Goal: Task Accomplishment & Management: Manage account settings

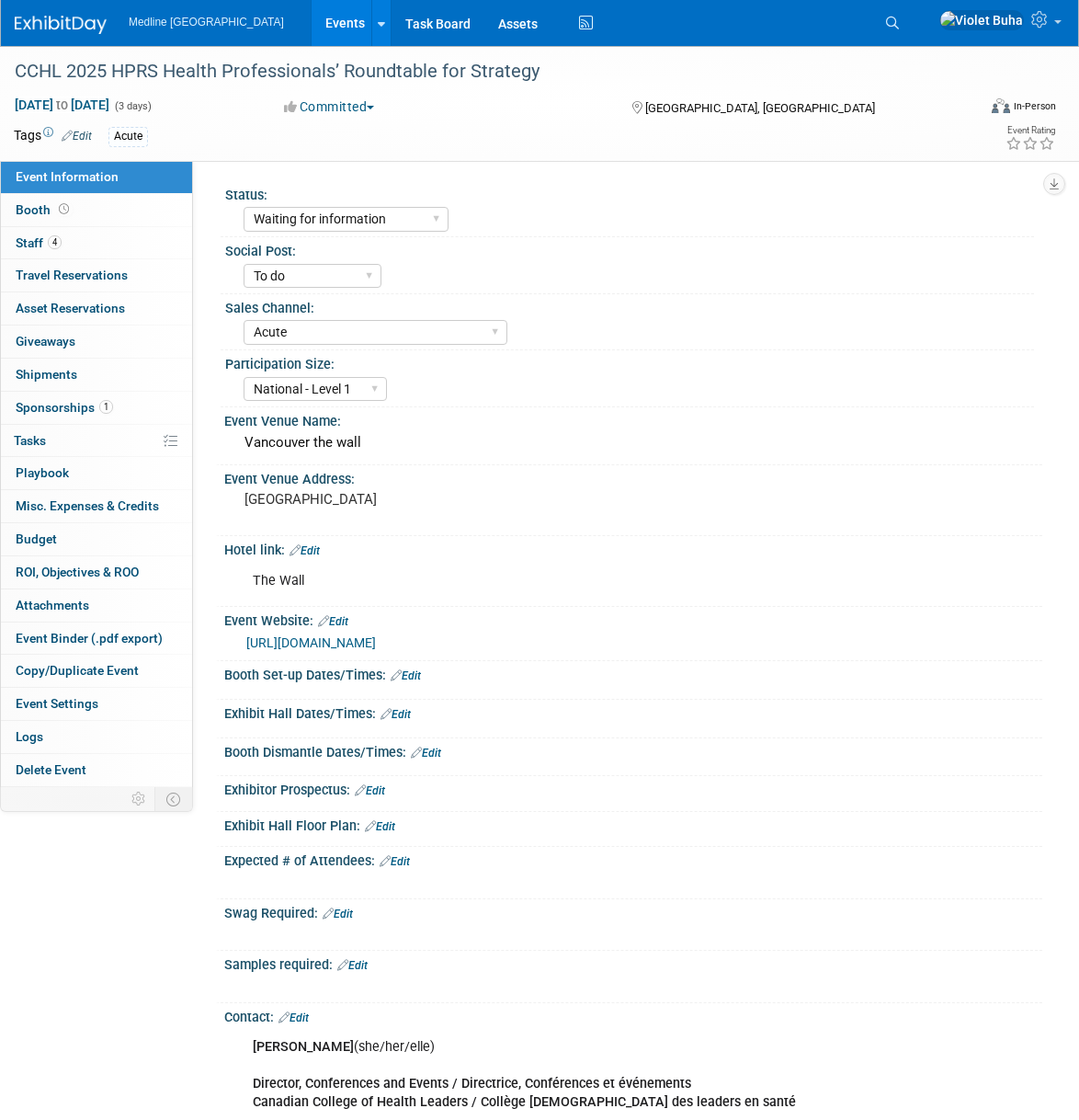
select select "Waiting for information"
select select "To do"
select select "Acute"
select select "National - Level 1"
click at [813, 686] on div "Save Changes Cancel" at bounding box center [633, 688] width 818 height 11
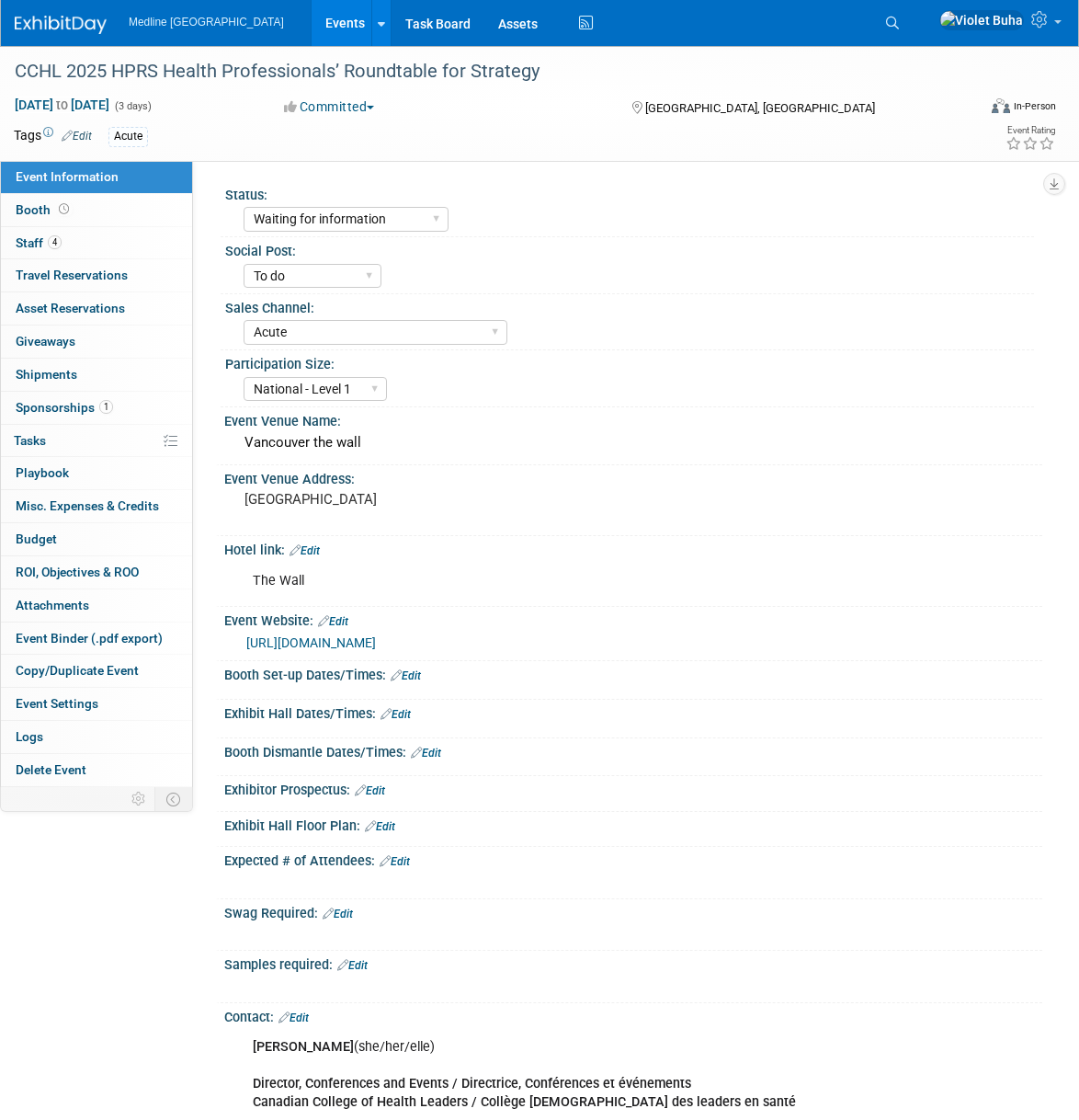
click at [396, 709] on link "Edit" at bounding box center [395, 714] width 30 height 13
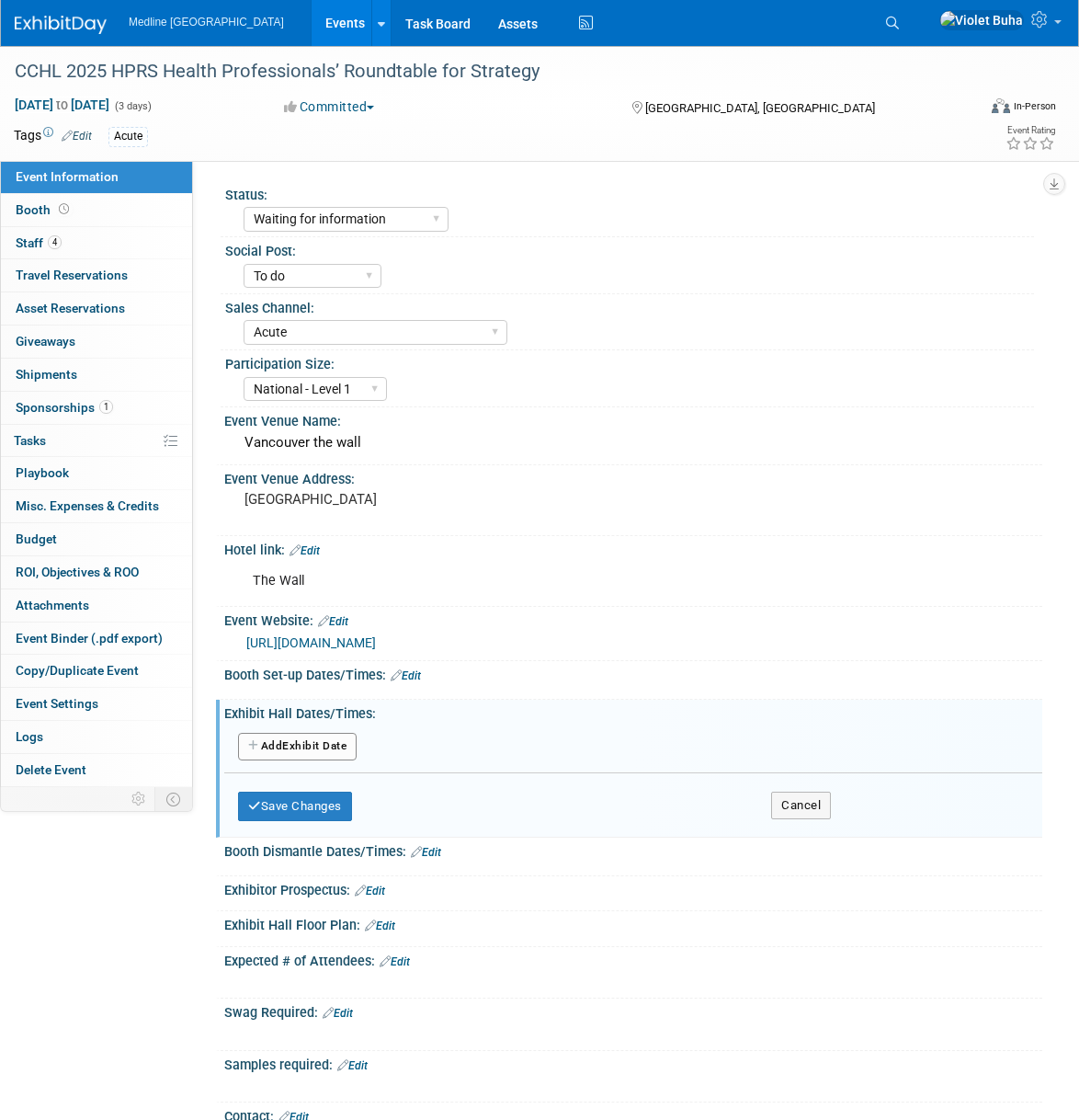
click at [324, 746] on button "Add Another Exhibit Date" at bounding box center [297, 746] width 118 height 27
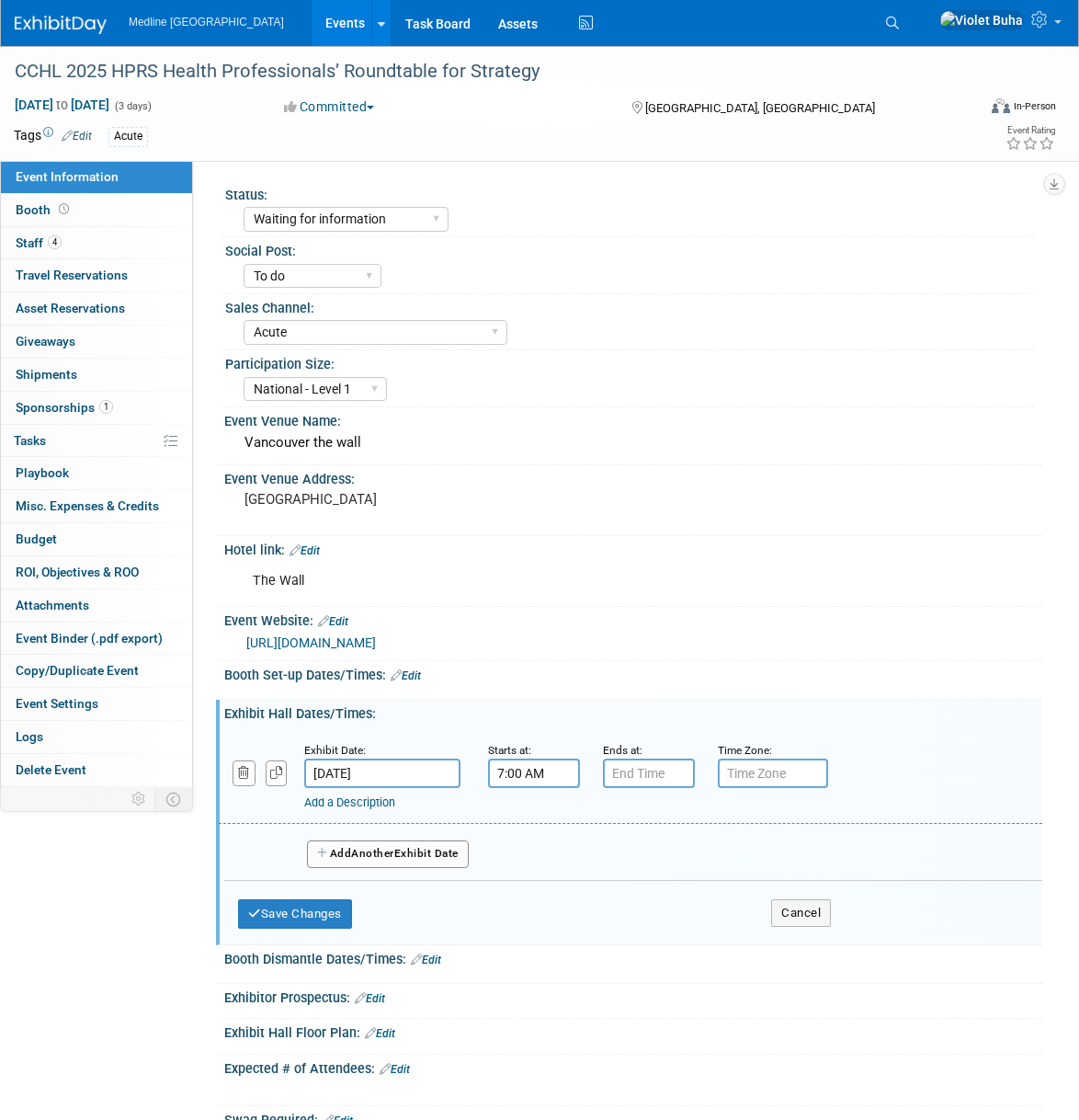
click at [556, 772] on input "7:00 AM" at bounding box center [533, 773] width 92 height 29
type input "7"
click at [692, 859] on button "AM" at bounding box center [691, 858] width 33 height 31
click at [685, 942] on span at bounding box center [667, 939] width 124 height 32
click at [556, 778] on input "7:00 PM" at bounding box center [533, 773] width 92 height 29
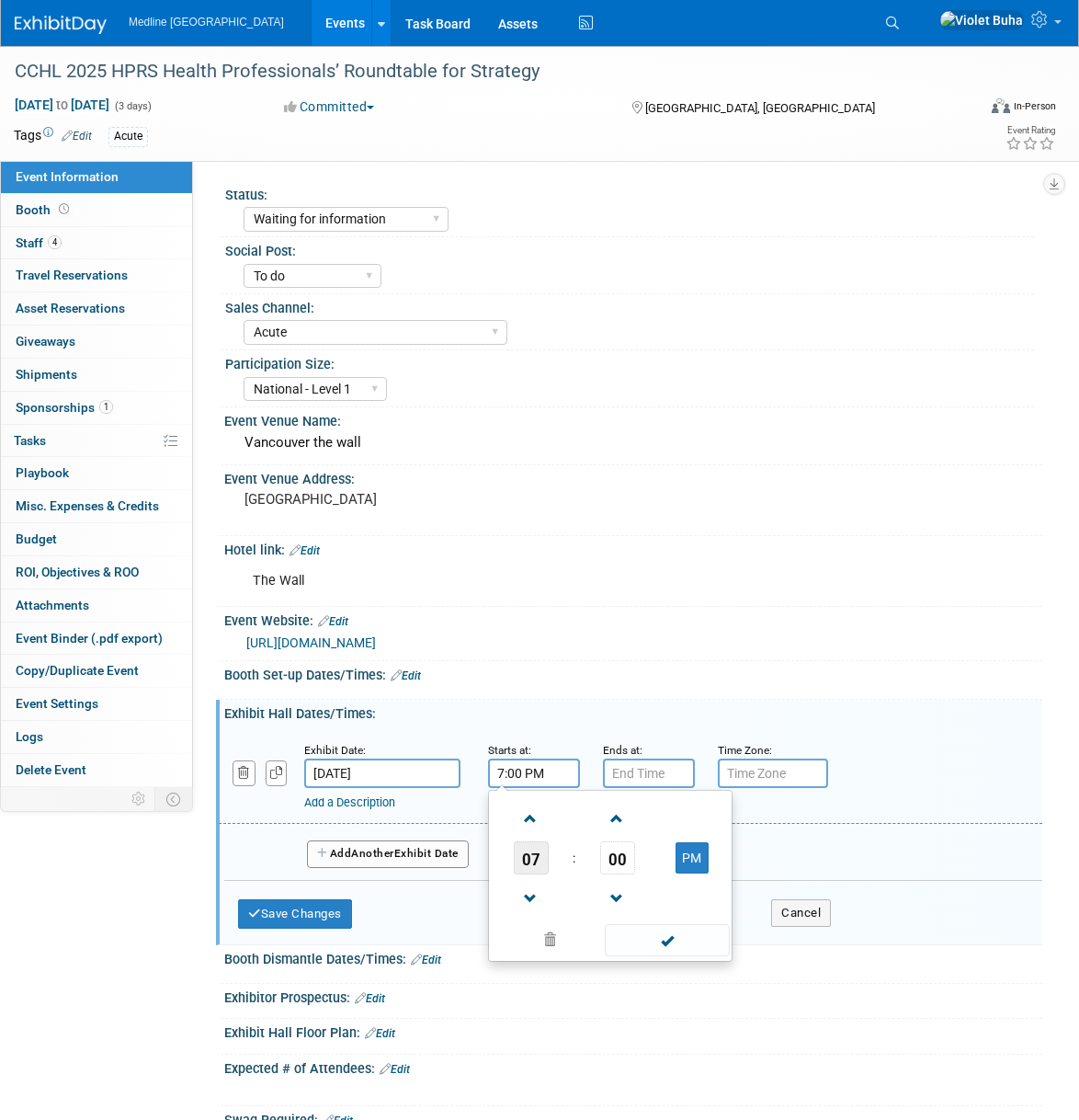
click at [530, 858] on span "07" at bounding box center [531, 858] width 35 height 33
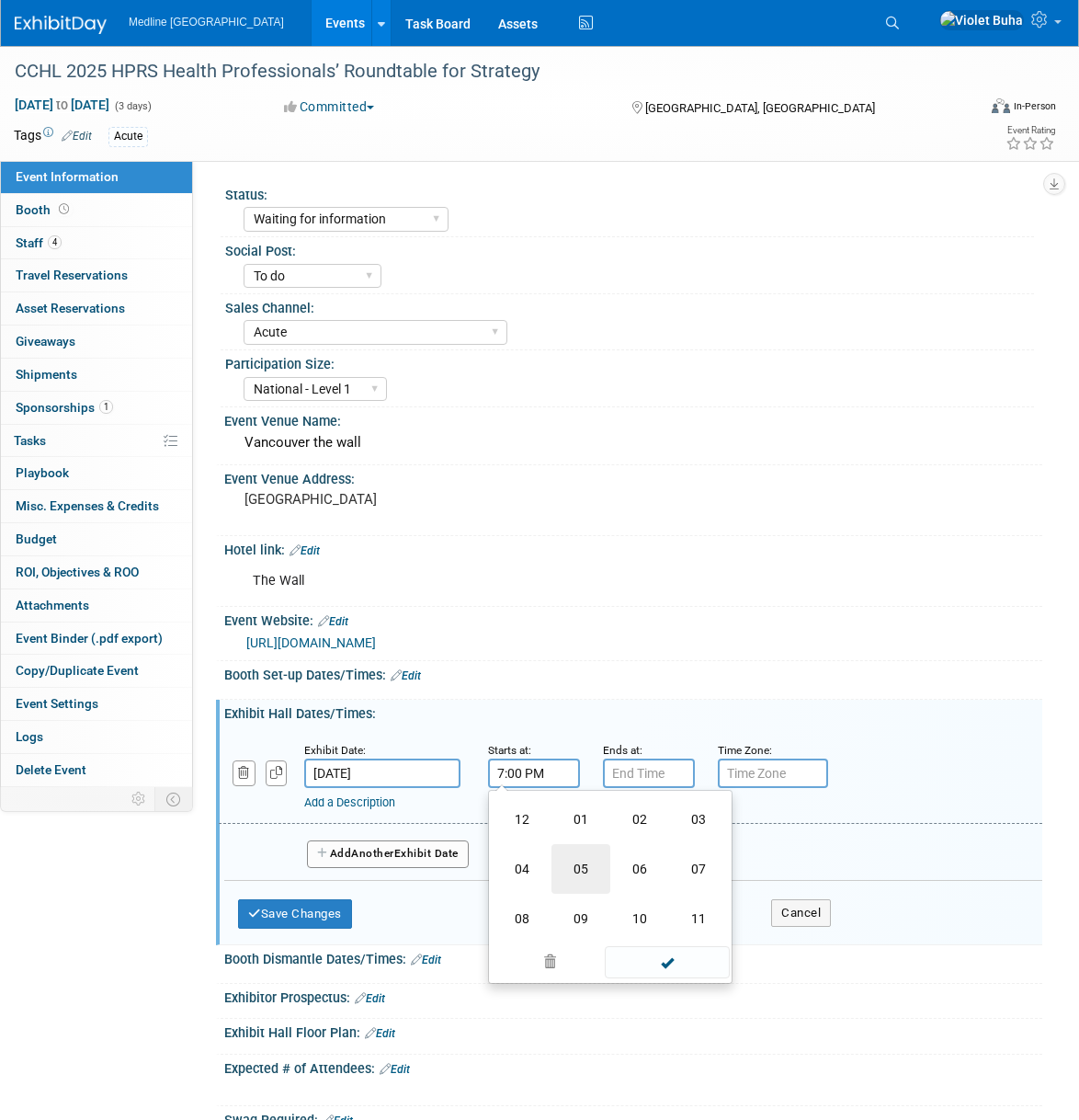
click at [583, 867] on td "05" at bounding box center [581, 868] width 59 height 50
type input "5:00 PM"
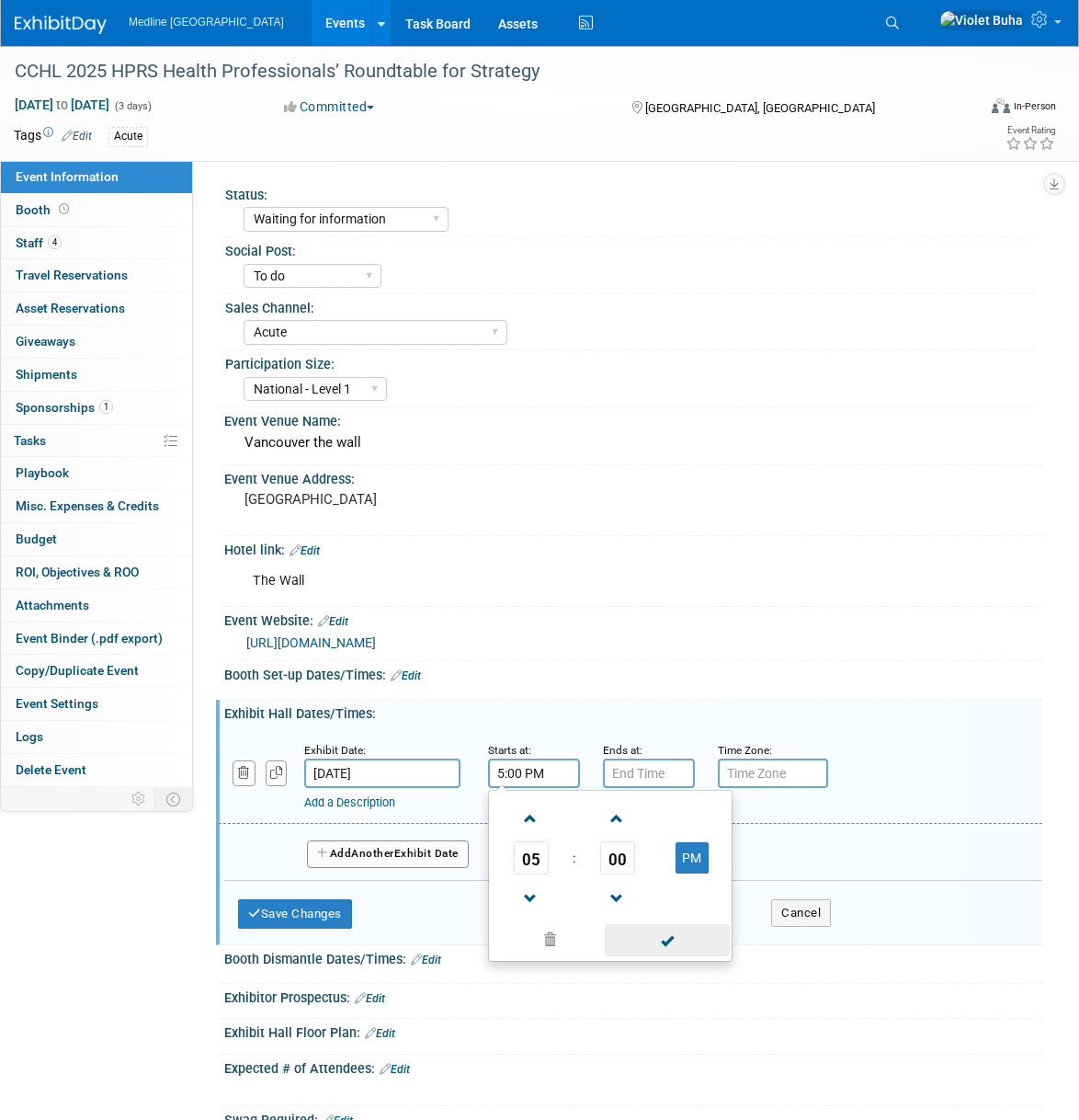
click at [652, 932] on span at bounding box center [667, 939] width 124 height 32
click at [638, 766] on input "7:00 PM" at bounding box center [649, 773] width 92 height 29
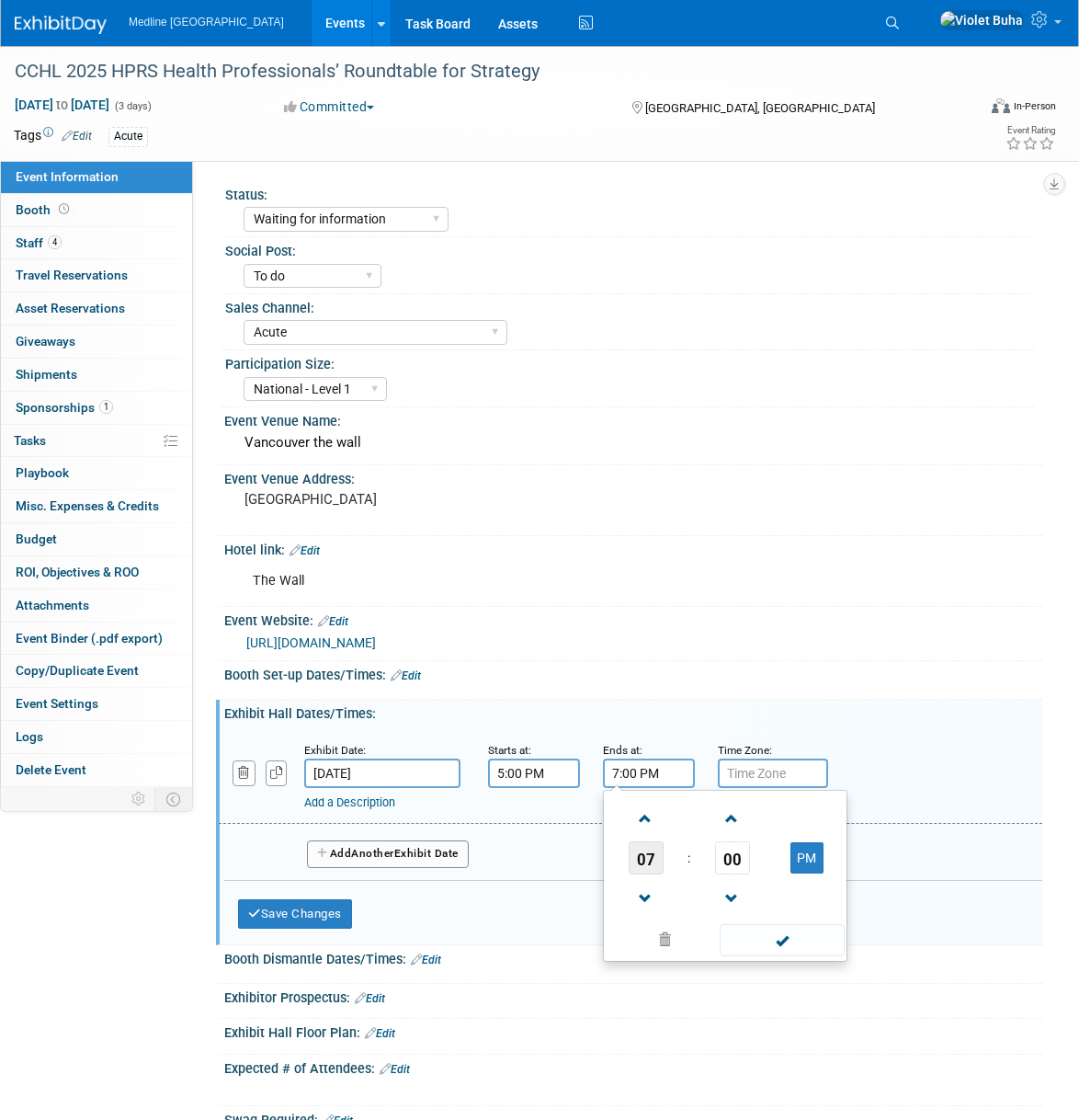
click at [650, 856] on span "07" at bounding box center [646, 858] width 35 height 33
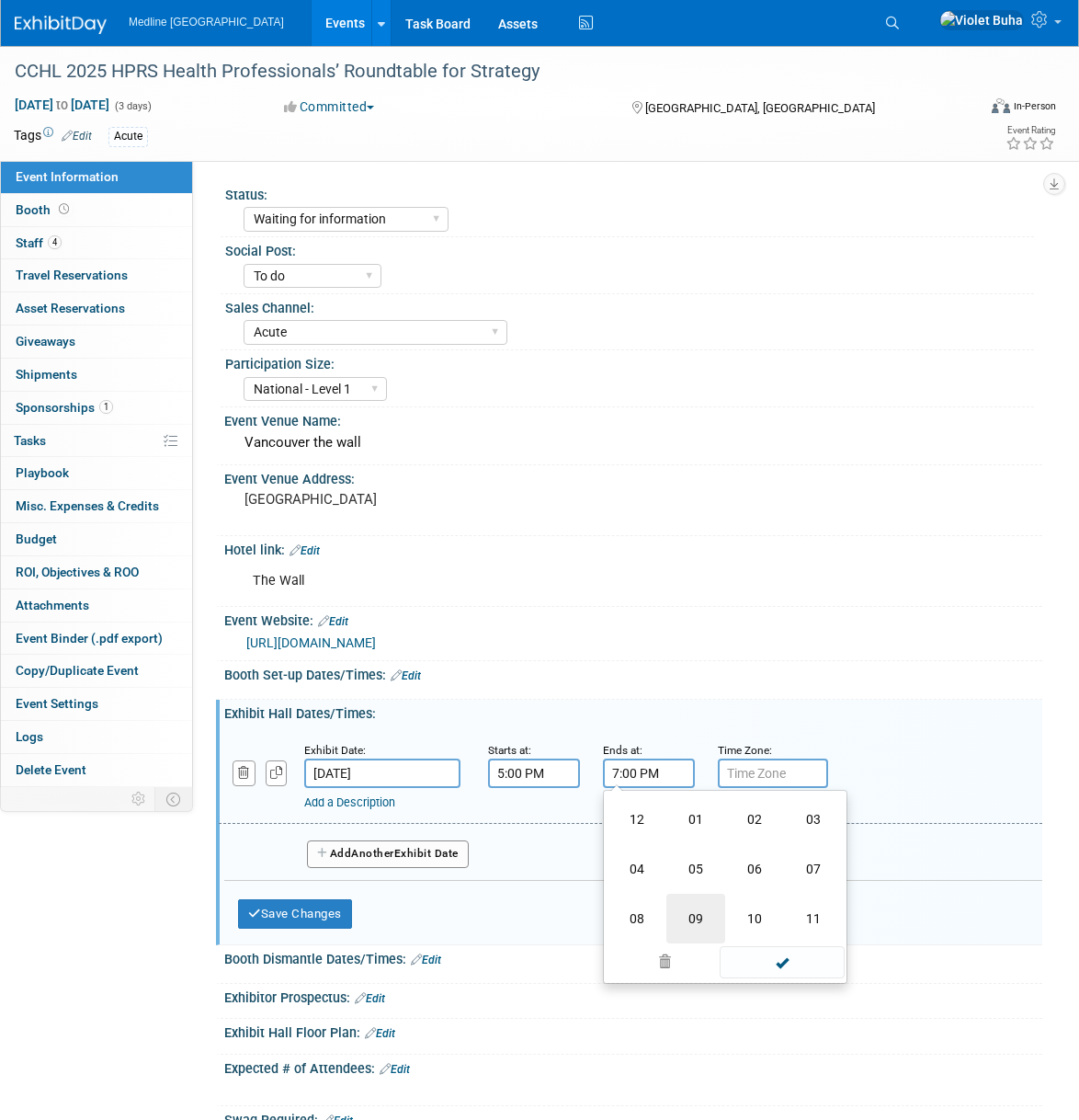
click at [702, 916] on td "09" at bounding box center [695, 918] width 59 height 50
type input "9:00 PM"
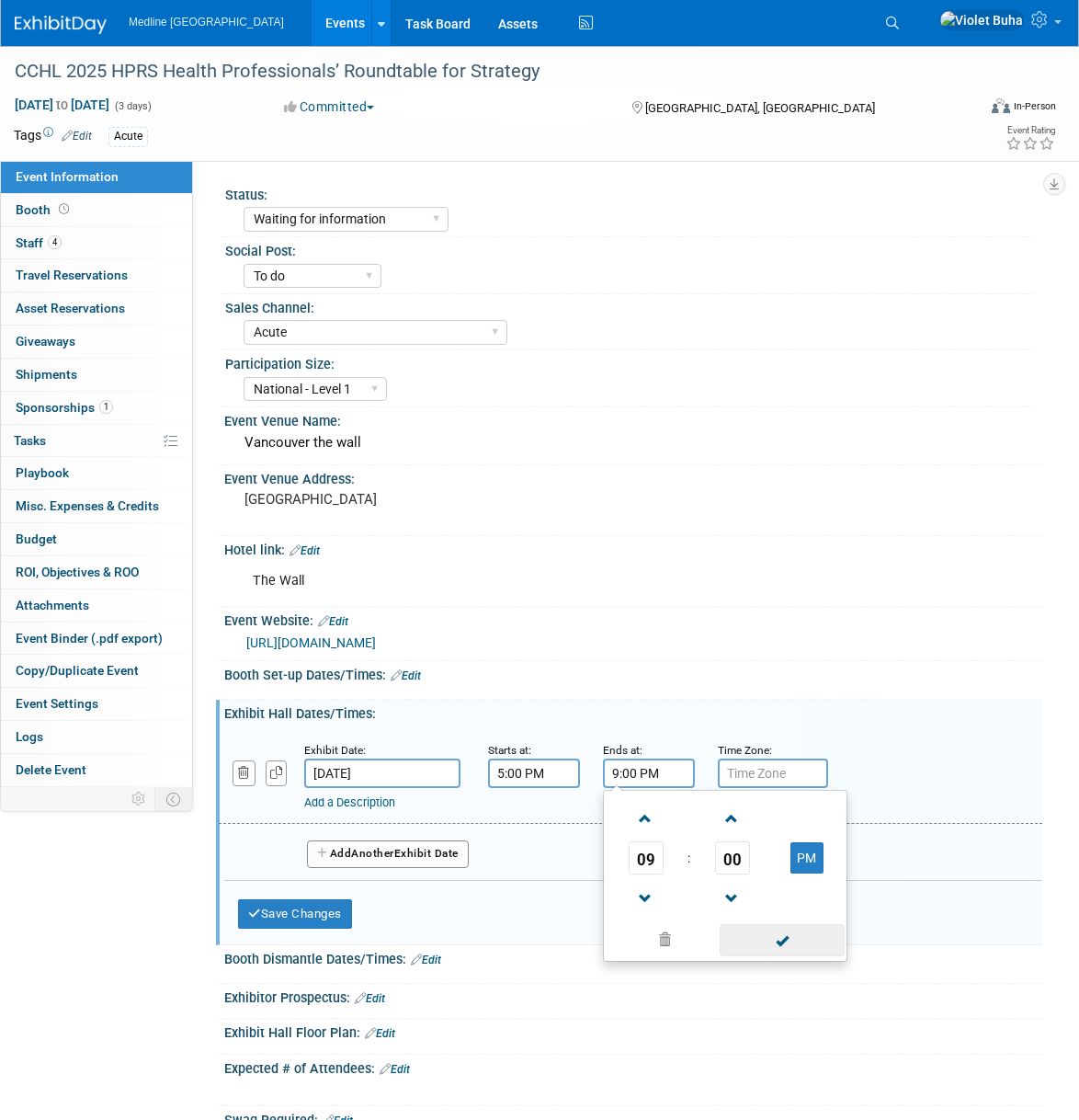
click at [790, 937] on span at bounding box center [782, 939] width 124 height 32
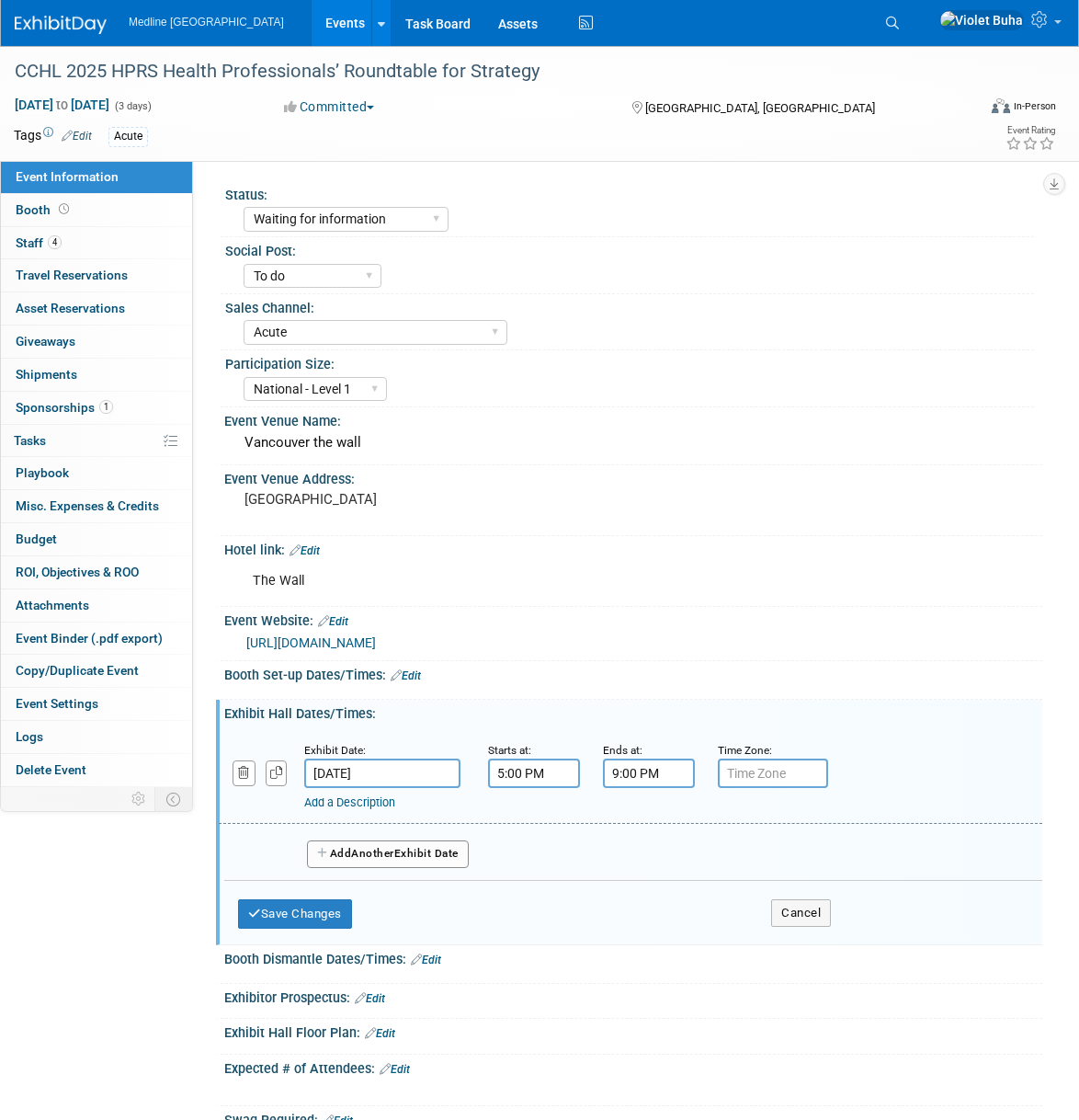
click at [373, 855] on span "Another" at bounding box center [372, 852] width 43 height 13
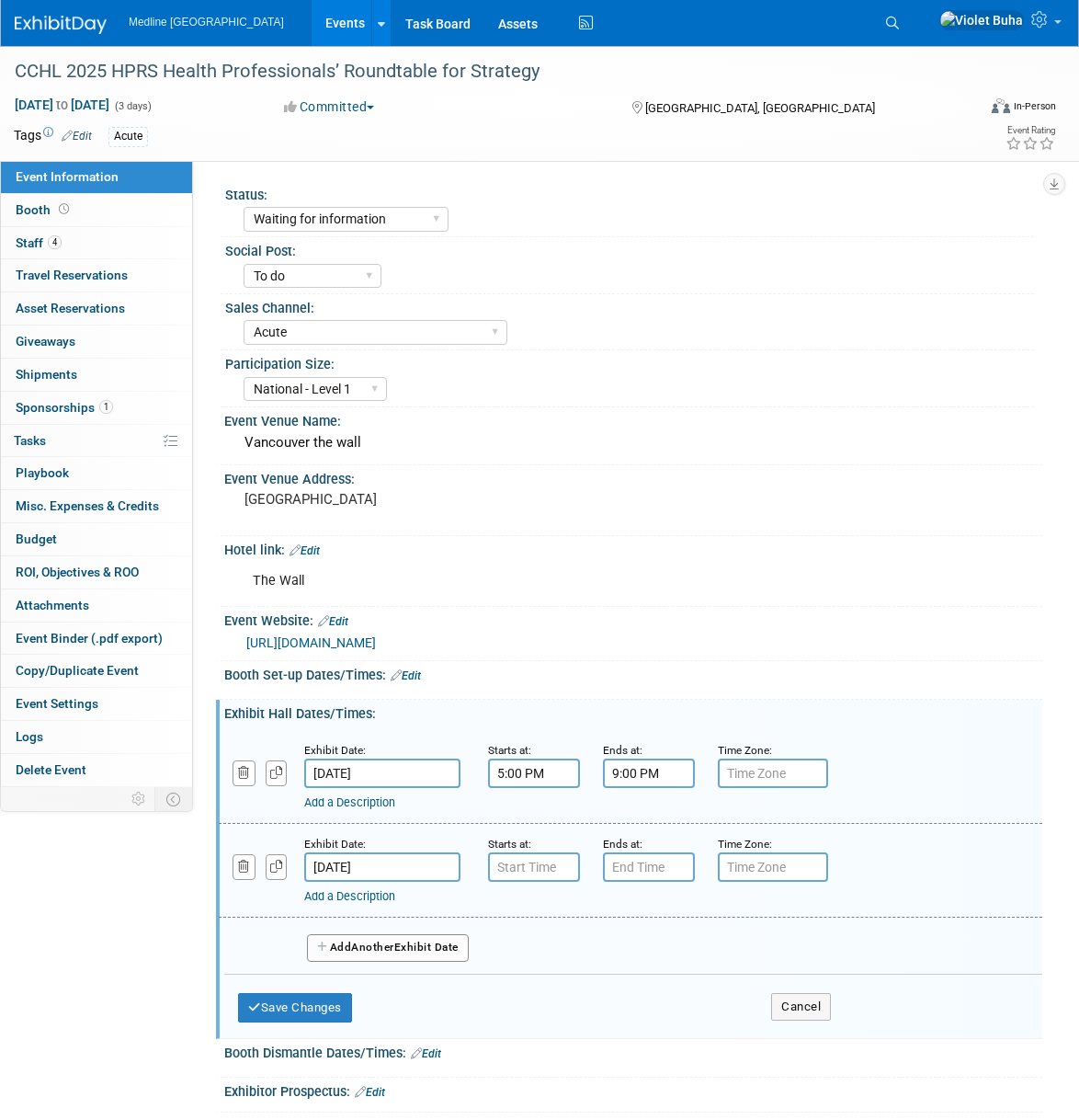
type input "7:00 AM"
click at [542, 864] on input "7:00 AM" at bounding box center [533, 866] width 92 height 29
click at [698, 1030] on span at bounding box center [667, 1033] width 124 height 32
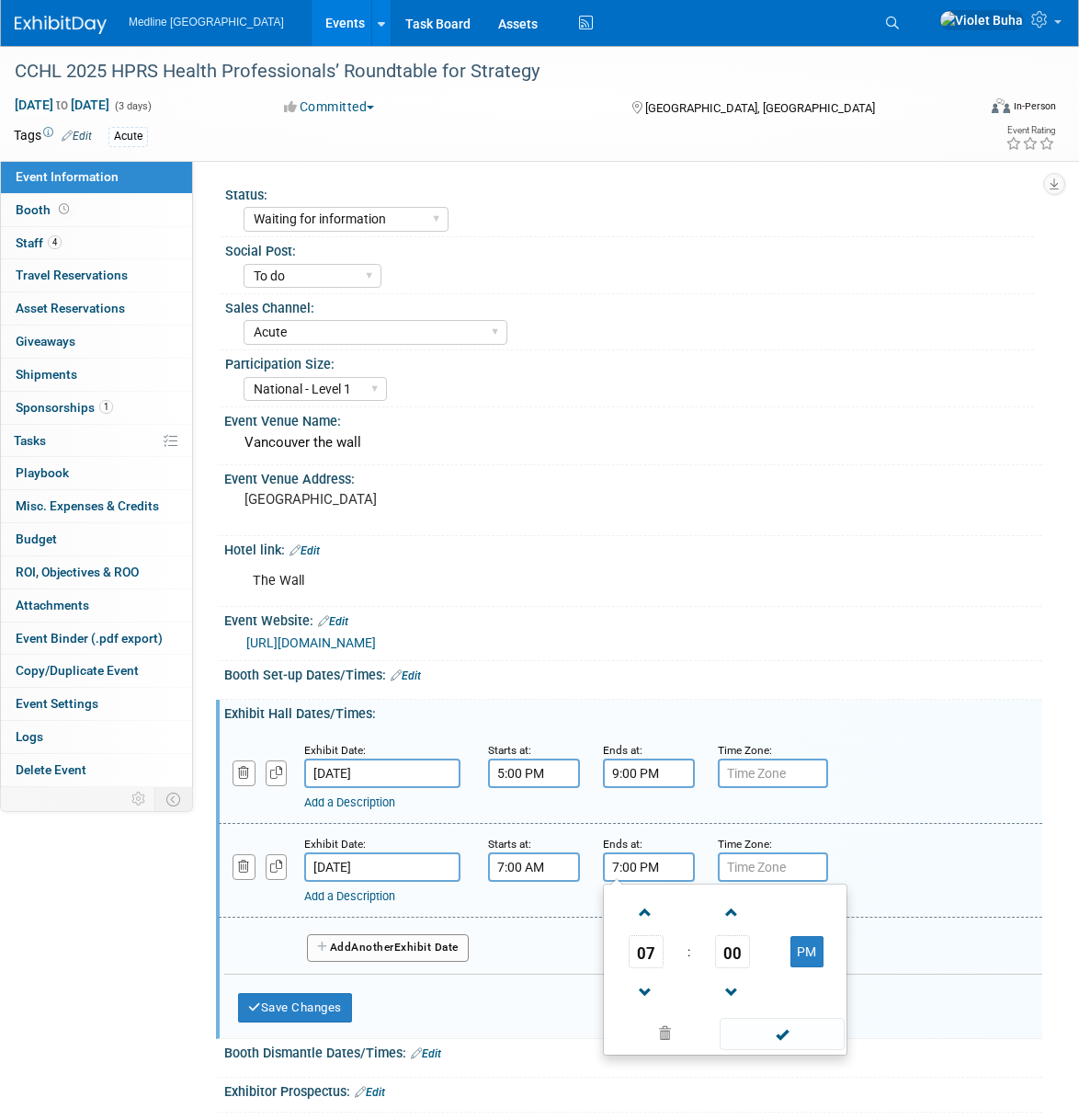
click at [650, 865] on input "7:00 PM" at bounding box center [649, 866] width 92 height 29
click at [646, 963] on span "07" at bounding box center [646, 951] width 35 height 33
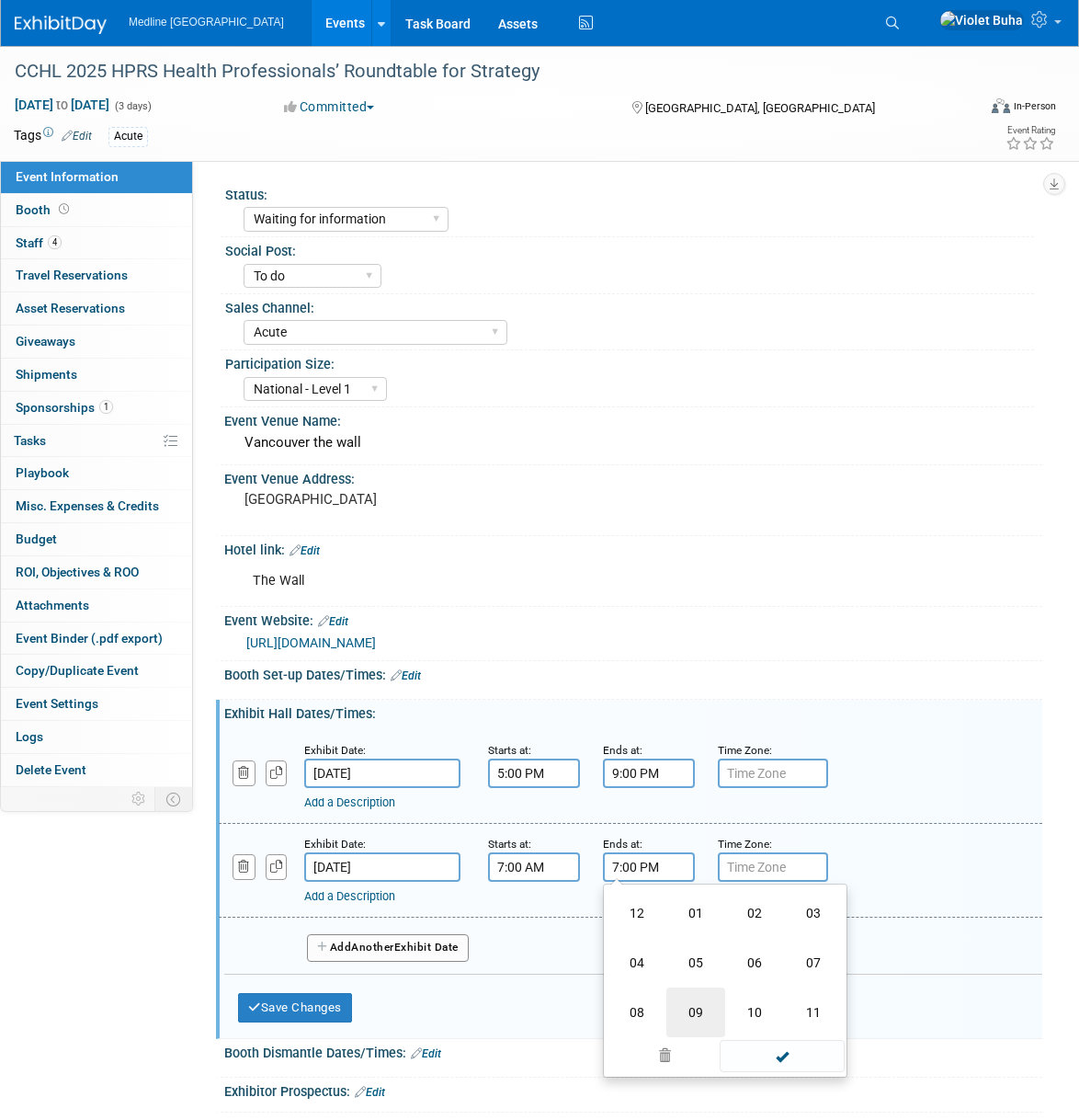
click at [694, 1015] on td "09" at bounding box center [695, 1011] width 59 height 50
type input "9:00 PM"
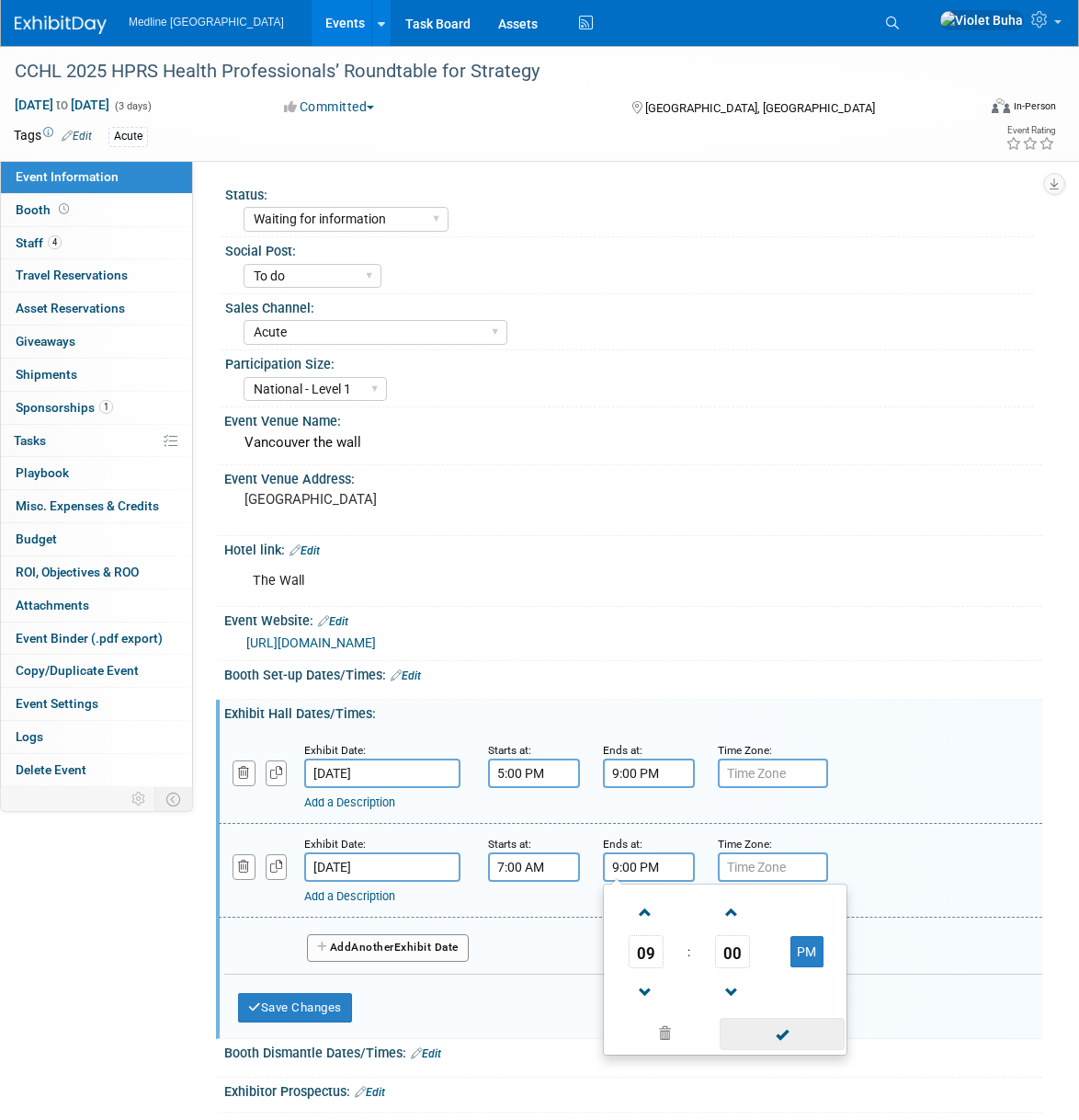
click at [800, 1040] on span at bounding box center [782, 1033] width 124 height 32
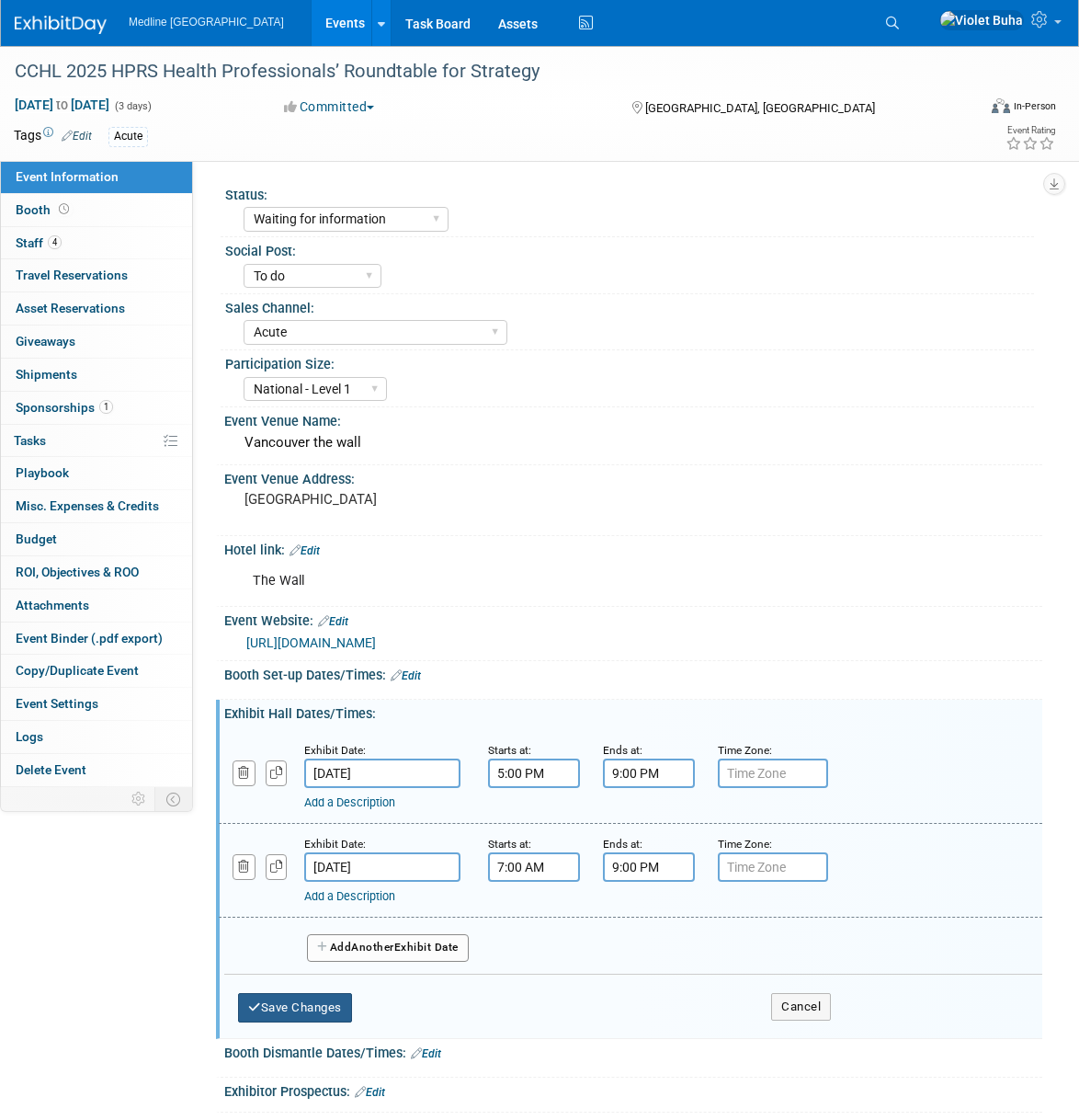
click at [327, 1001] on button "Save Changes" at bounding box center [294, 1007] width 114 height 29
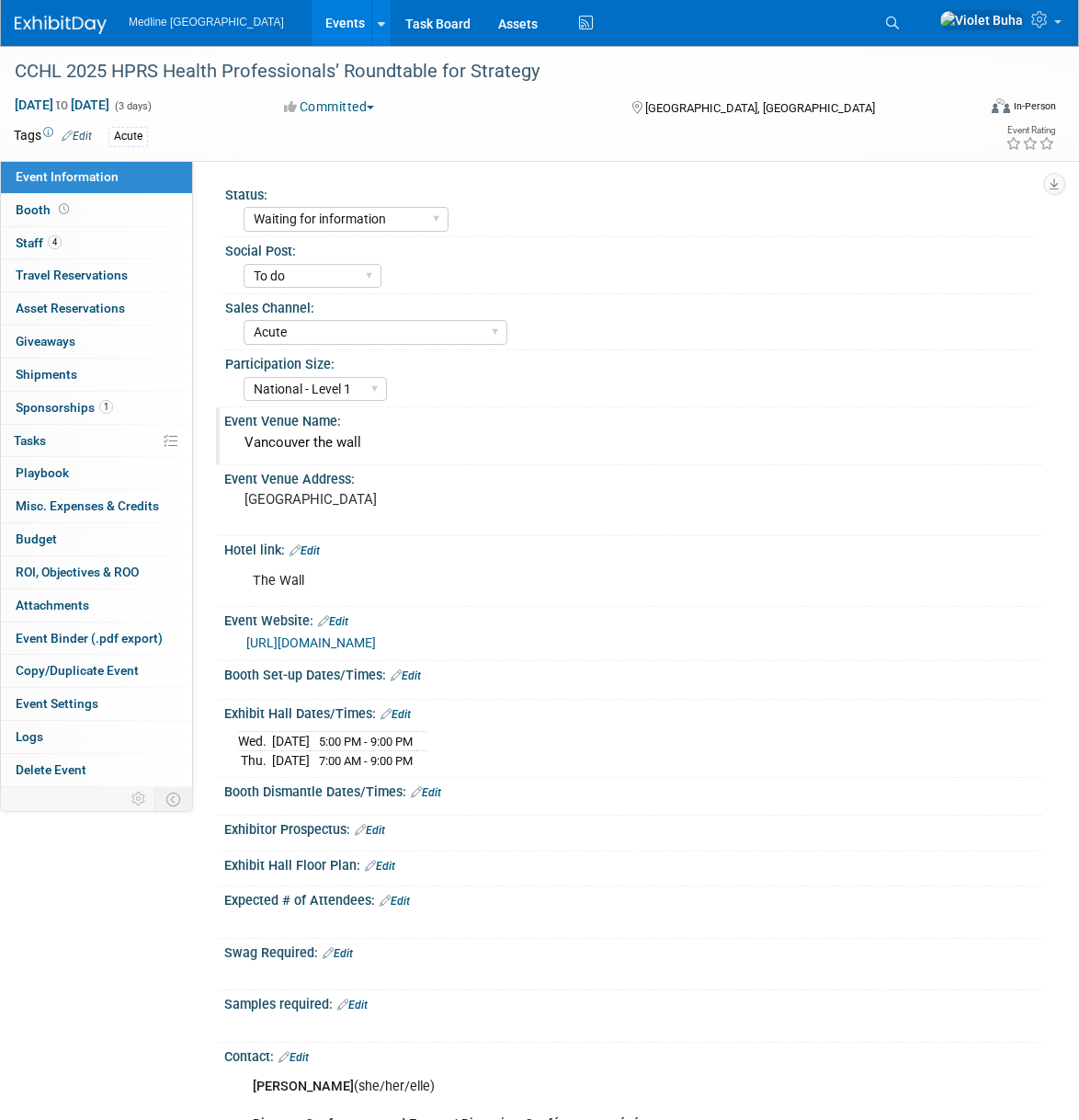
click at [315, 444] on div "Vancouver the wall" at bounding box center [633, 442] width 791 height 28
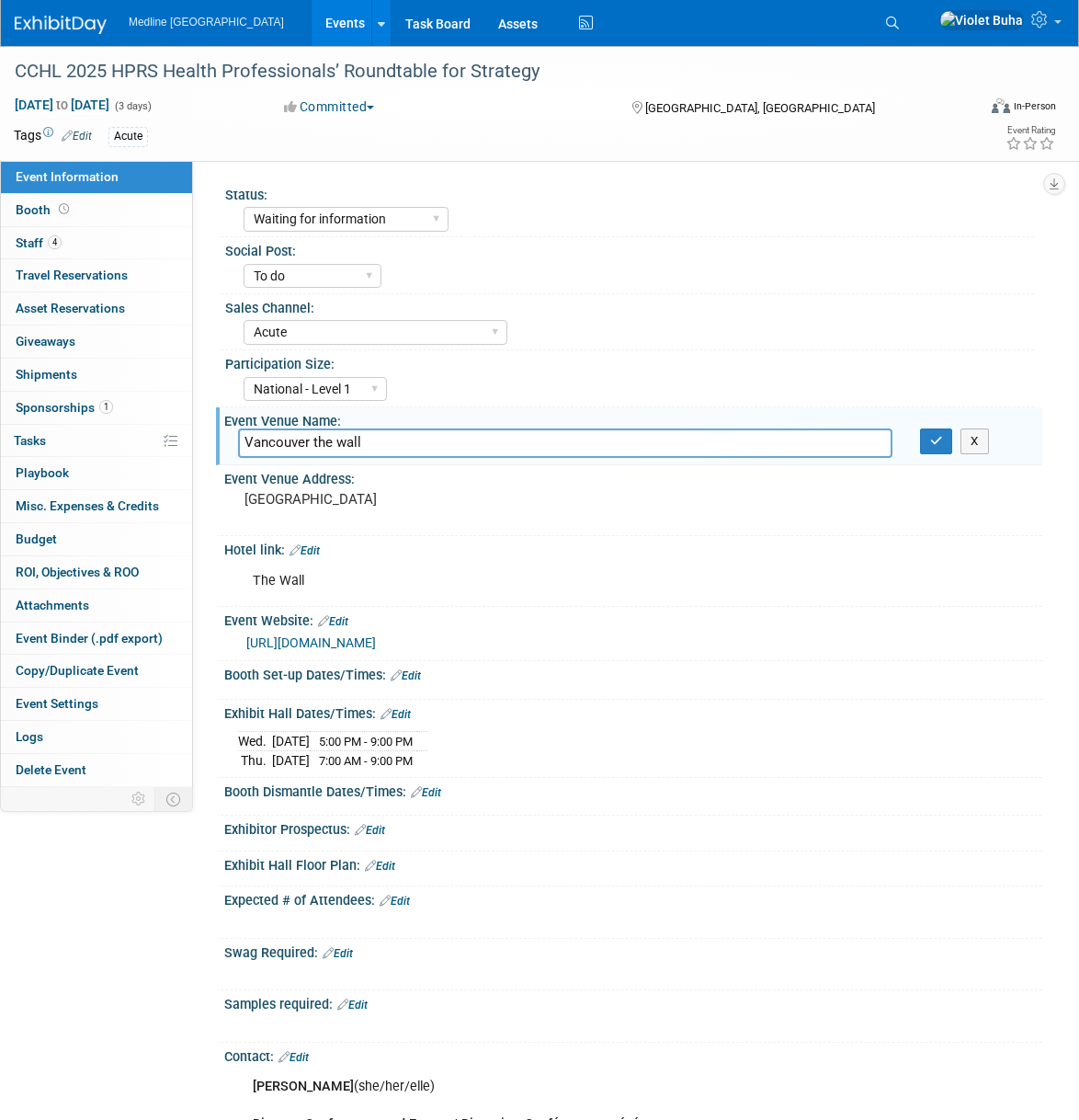
drag, startPoint x: 309, startPoint y: 444, endPoint x: 381, endPoint y: 445, distance: 72.0
click at [381, 445] on input "Vancouver the wall" at bounding box center [565, 442] width 655 height 28
drag, startPoint x: 381, startPoint y: 445, endPoint x: 184, endPoint y: 437, distance: 197.2
click at [184, 437] on div "Event Information Event Info Booth Booth 4 Staff 4 Staff 0 Travel Reservations …" at bounding box center [539, 721] width 1079 height 1351
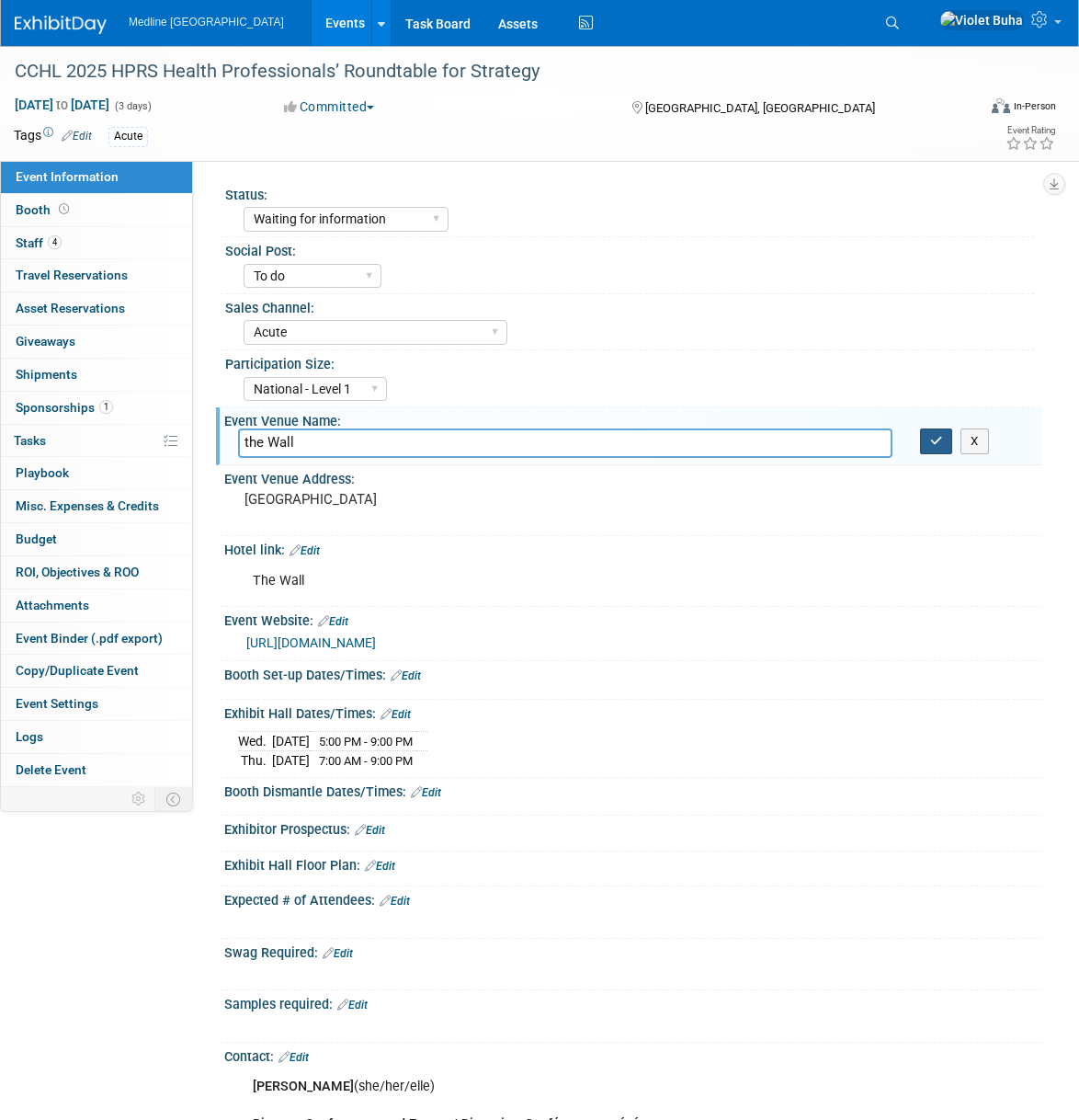
type input "the Wall"
click at [942, 443] on icon "button" at bounding box center [936, 441] width 13 height 12
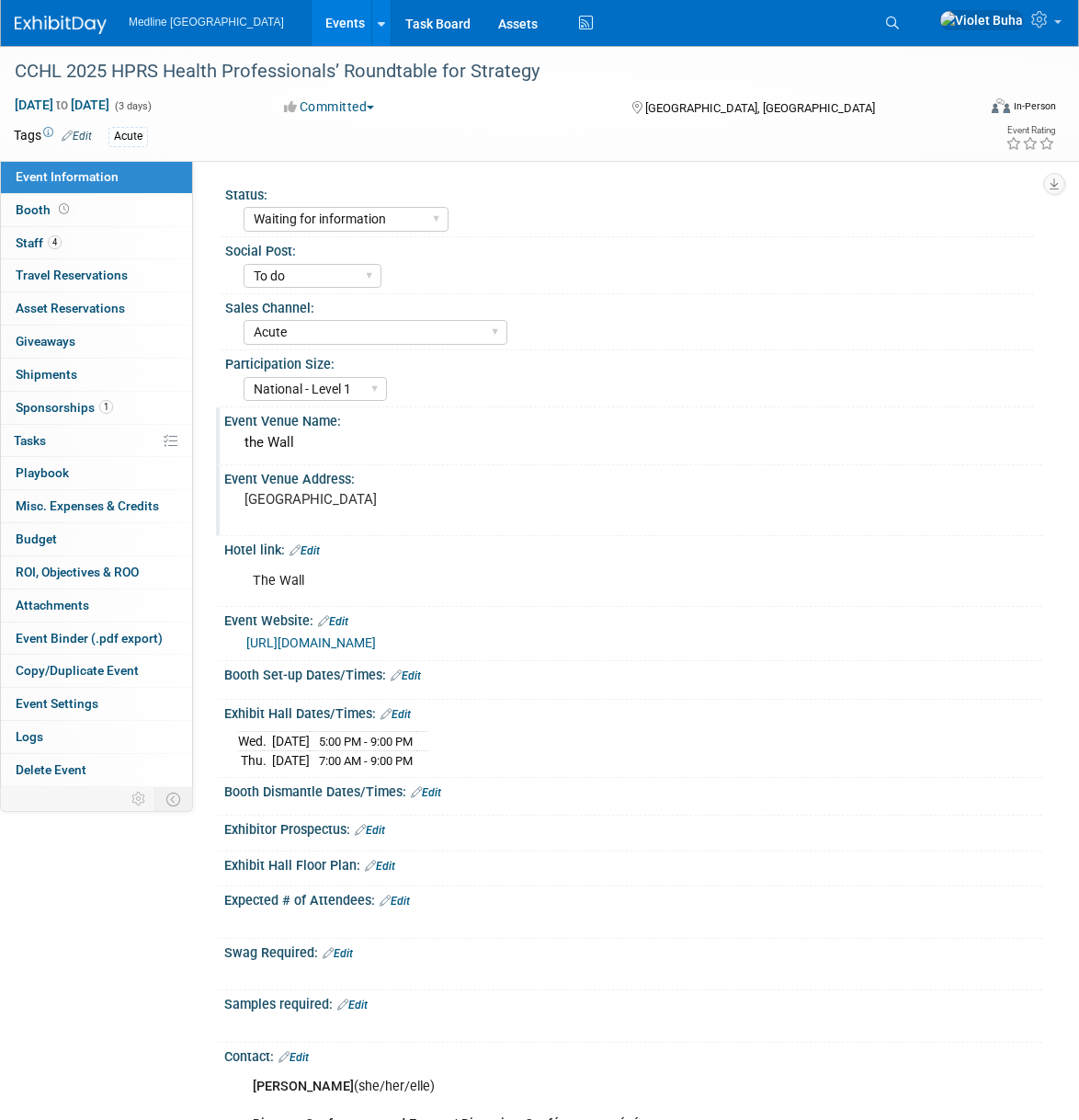
click at [276, 502] on pre "[GEOGRAPHIC_DATA]" at bounding box center [394, 498] width 300 height 17
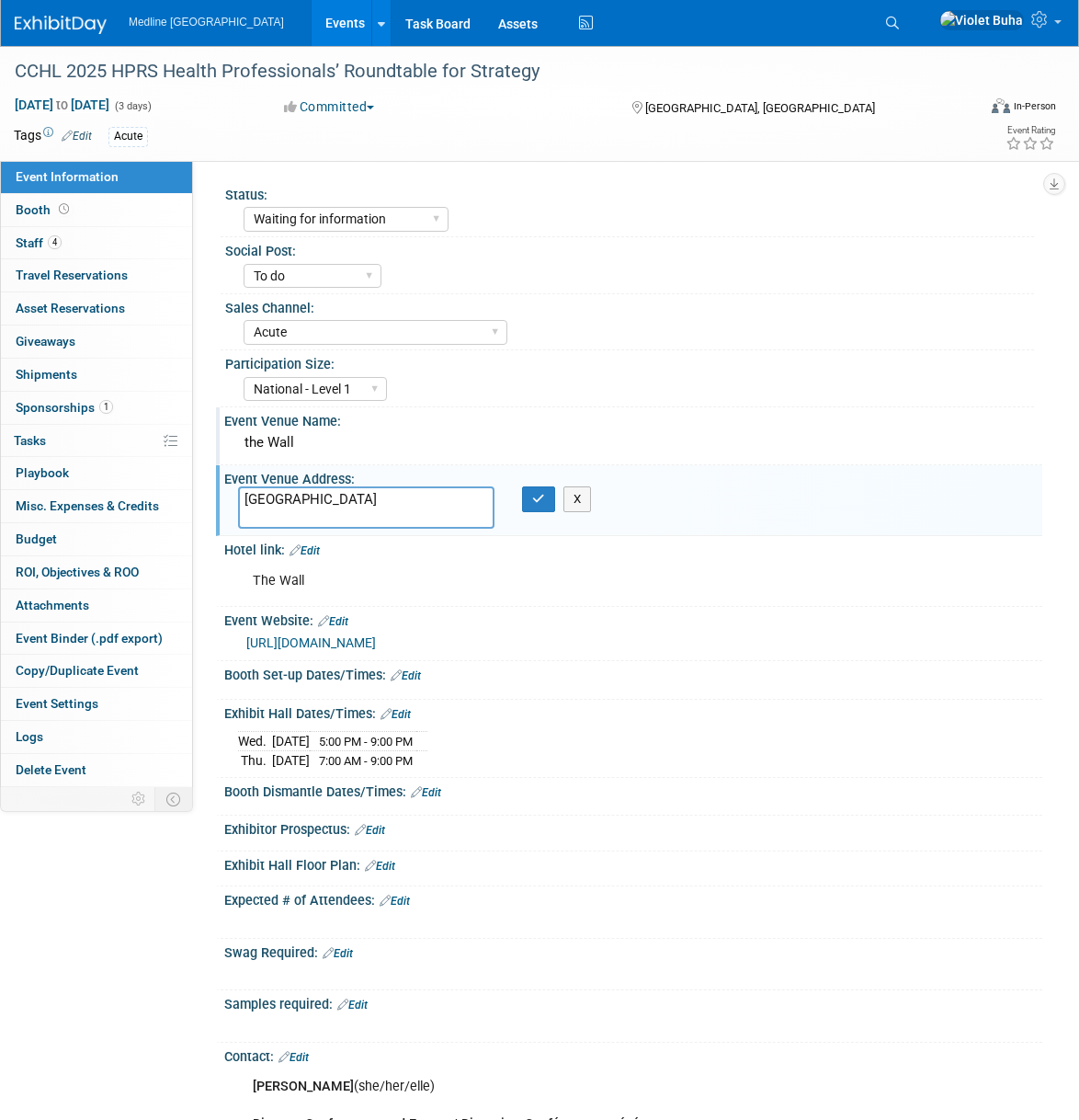
drag, startPoint x: 329, startPoint y: 502, endPoint x: 230, endPoint y: 503, distance: 99.0
click at [230, 503] on div "[GEOGRAPHIC_DATA]" at bounding box center [366, 508] width 284 height 43
type textarea "[STREET_ADDRESS]"
click at [532, 498] on icon "button" at bounding box center [538, 498] width 13 height 12
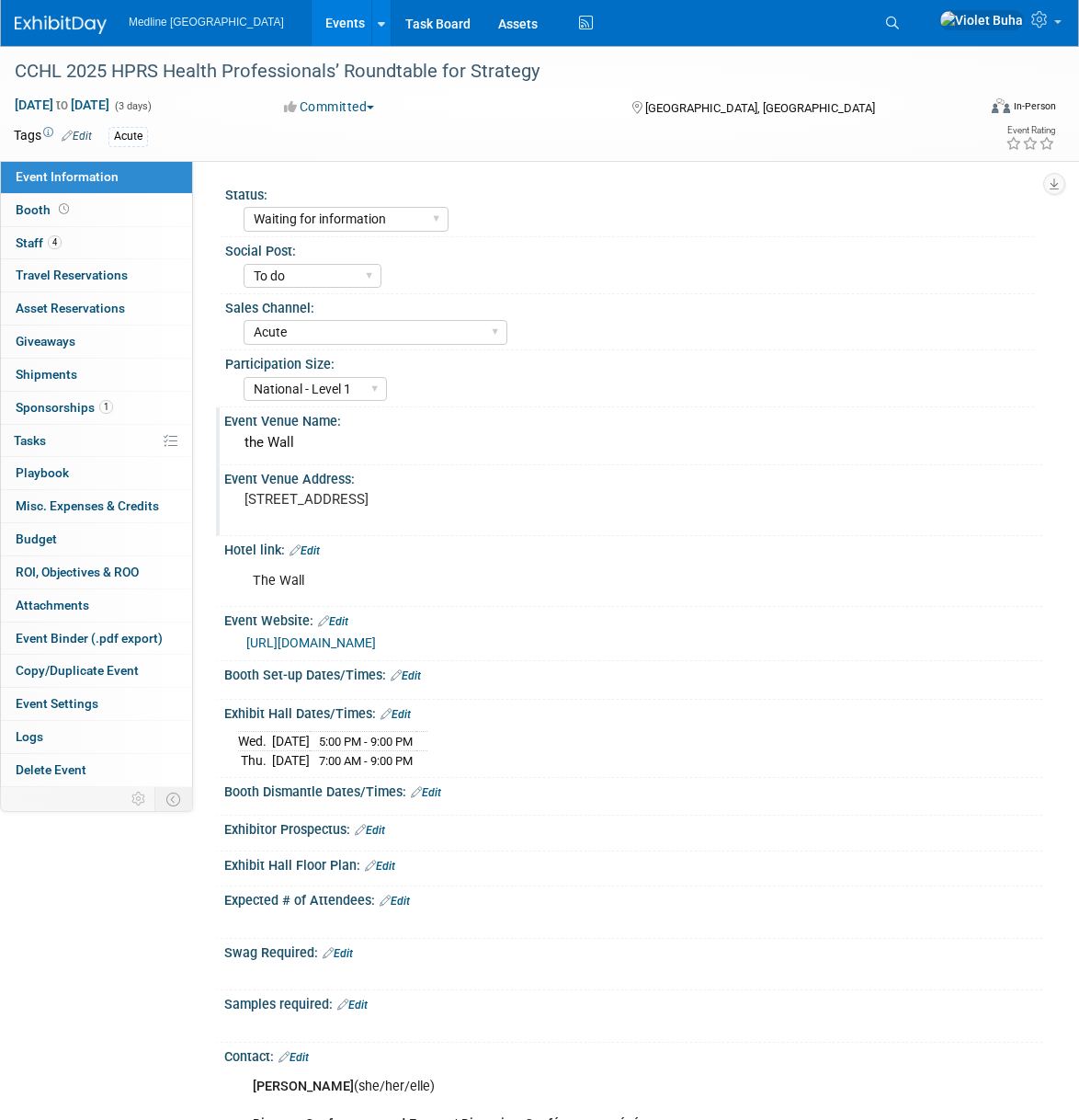
click at [461, 567] on div "The Wall" at bounding box center [558, 581] width 638 height 37
click at [315, 552] on link "Edit" at bounding box center [304, 550] width 30 height 13
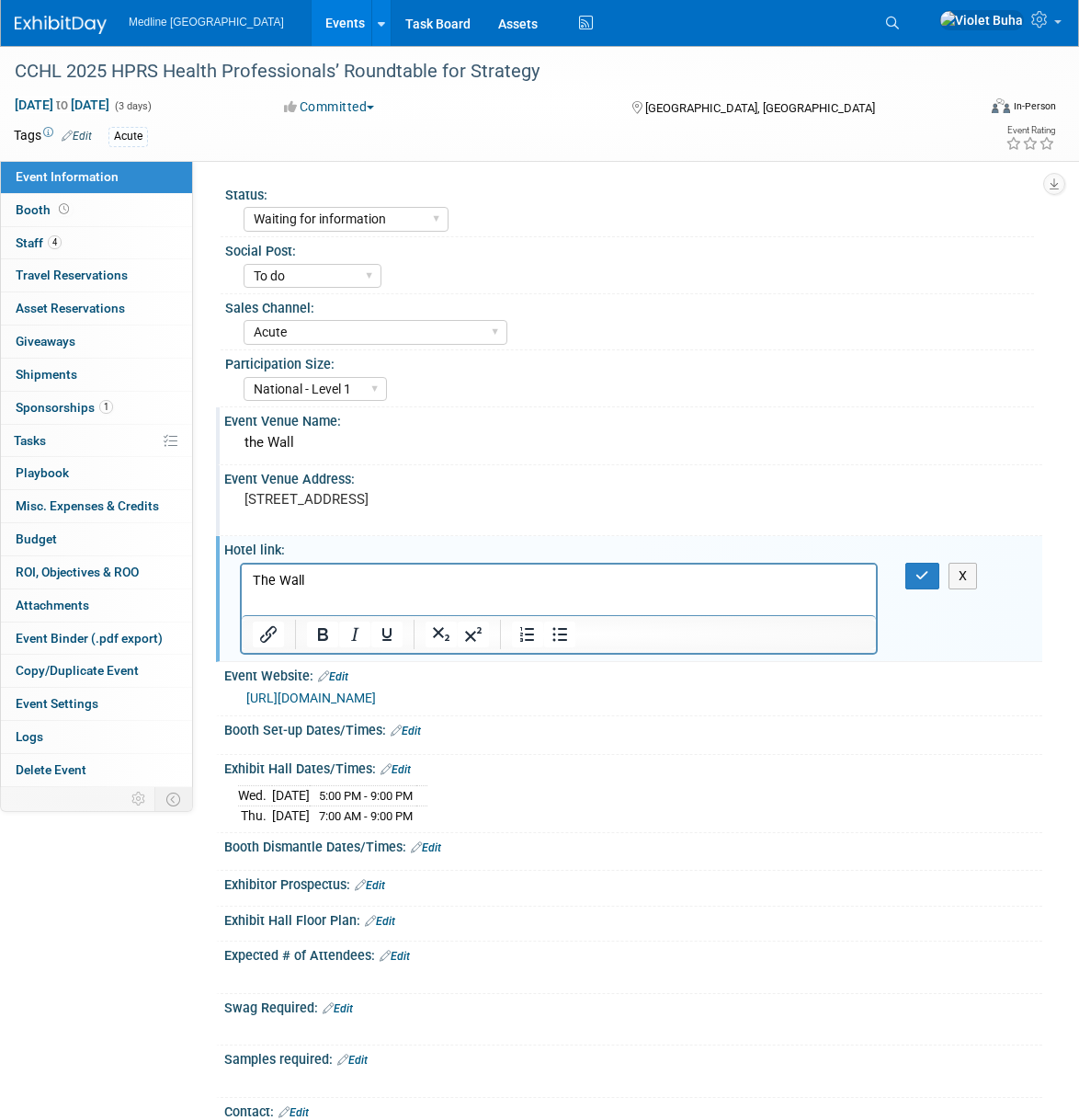
click at [995, 672] on div "Event Website: Edit" at bounding box center [633, 673] width 818 height 24
click at [915, 578] on icon "button" at bounding box center [922, 575] width 14 height 13
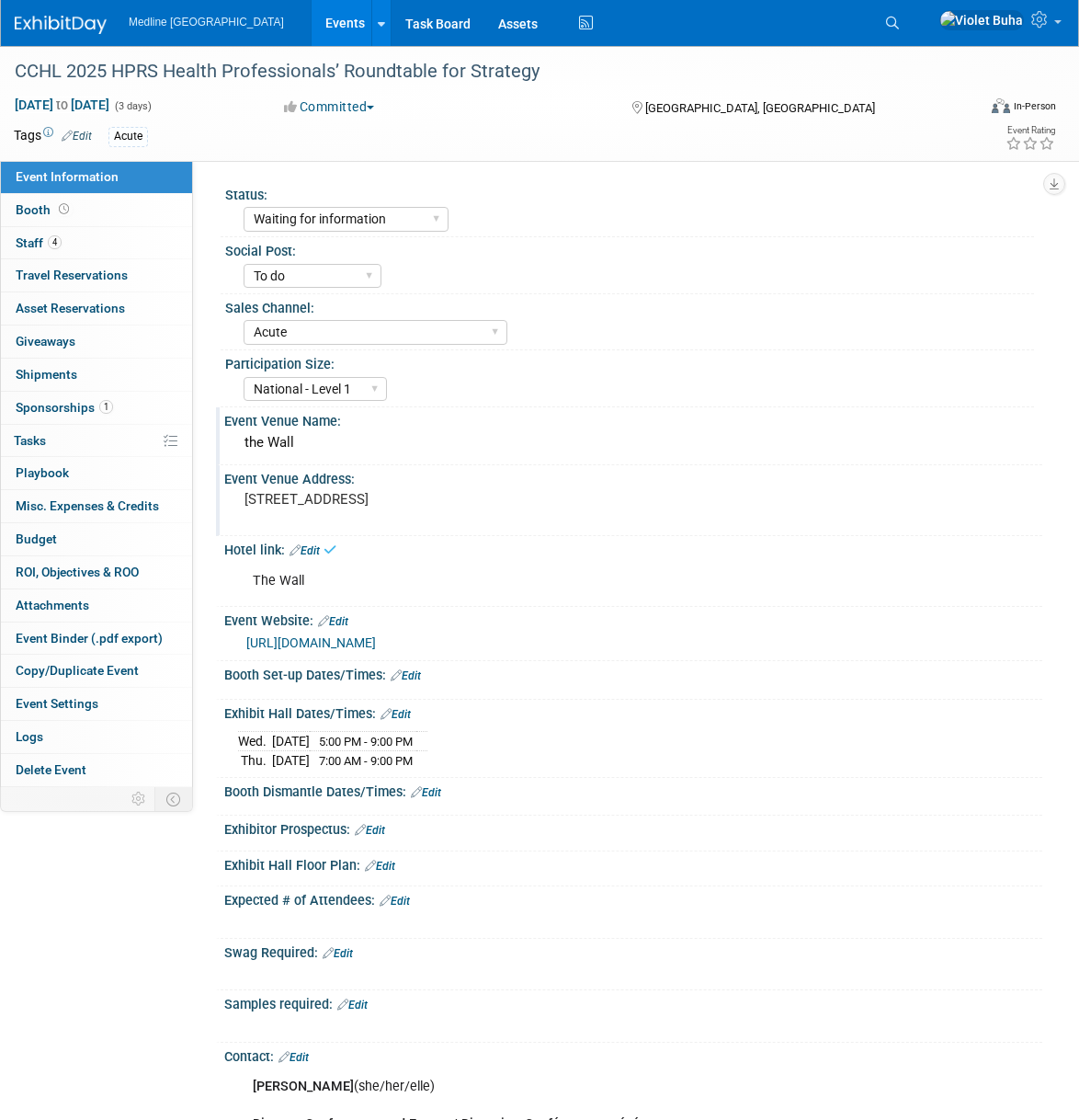
click at [864, 778] on div "Booth Dismantle Dates/Times: Edit" at bounding box center [633, 790] width 818 height 24
